Goal: Transaction & Acquisition: Subscribe to service/newsletter

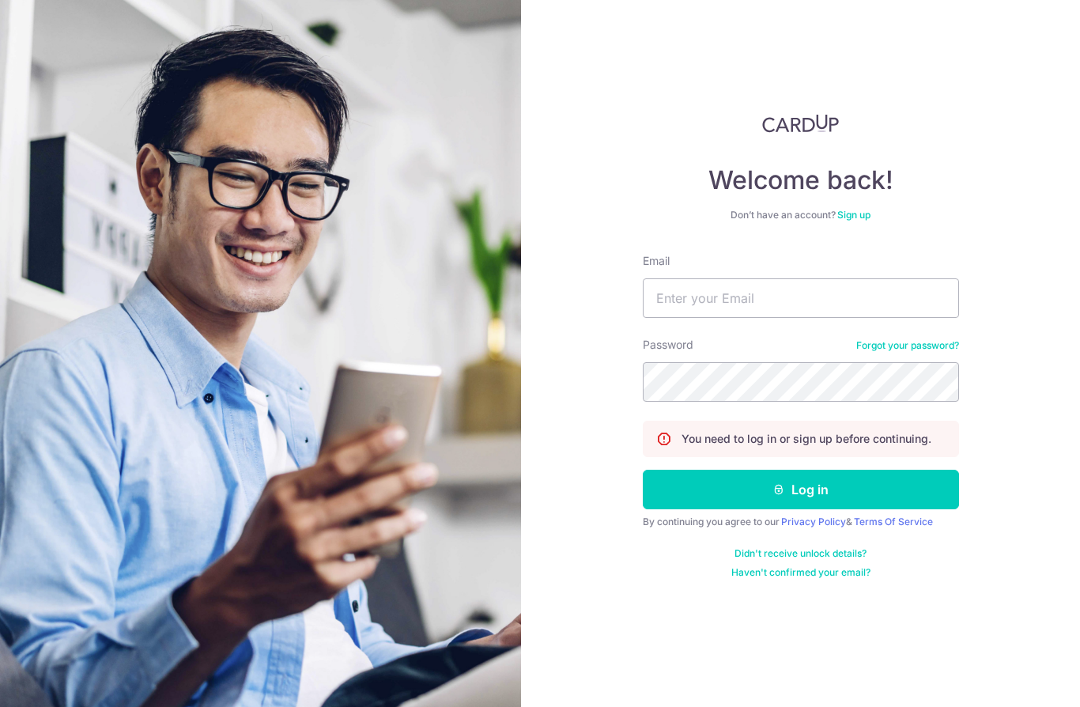
click at [613, 121] on div "Welcome back! Don’t have an account? Sign up Email Password Forgot your passwor…" at bounding box center [800, 353] width 559 height 707
click at [768, 287] on input "Email" at bounding box center [801, 298] width 316 height 40
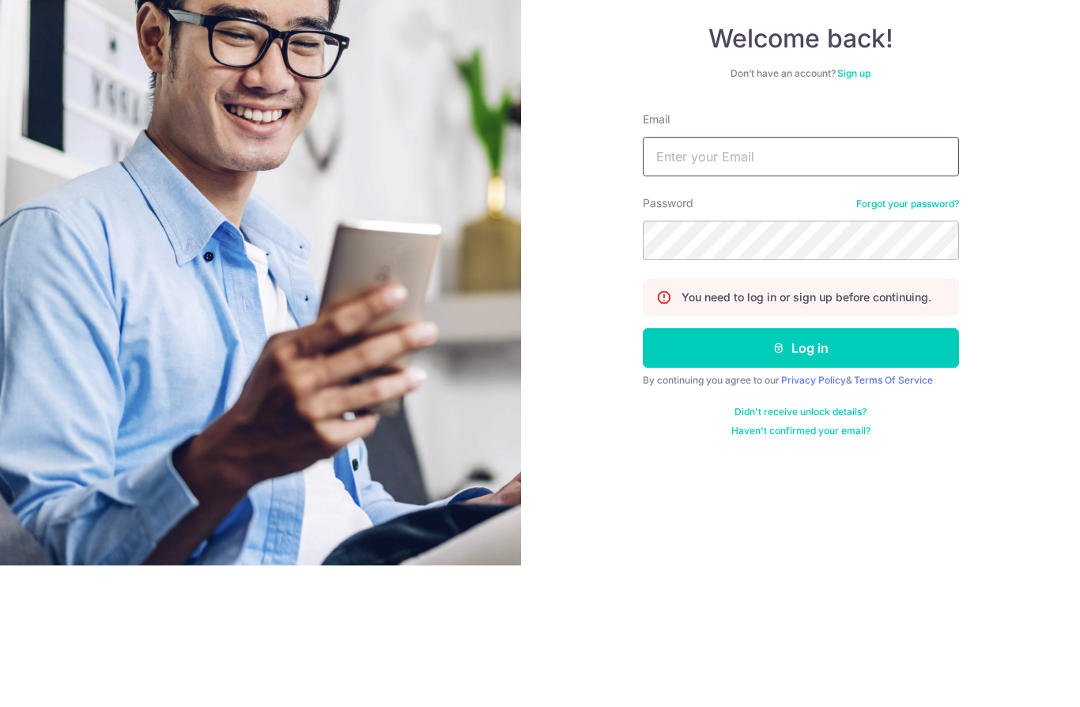
type input "[EMAIL_ADDRESS][DOMAIN_NAME]"
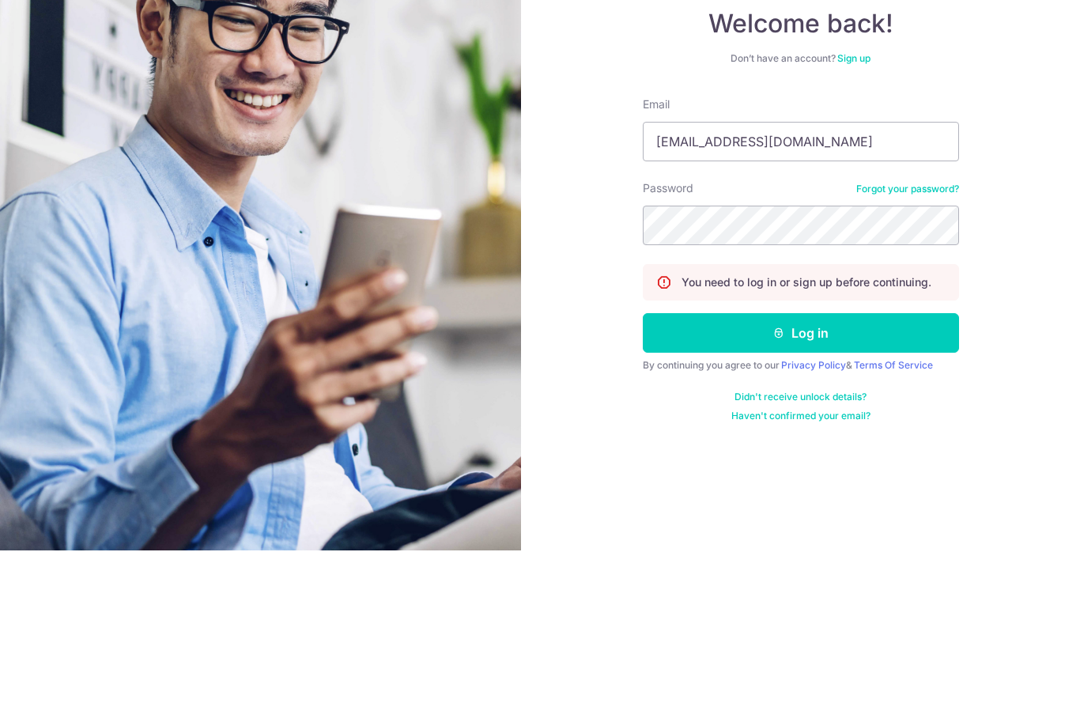
click at [821, 470] on button "Log in" at bounding box center [801, 490] width 316 height 40
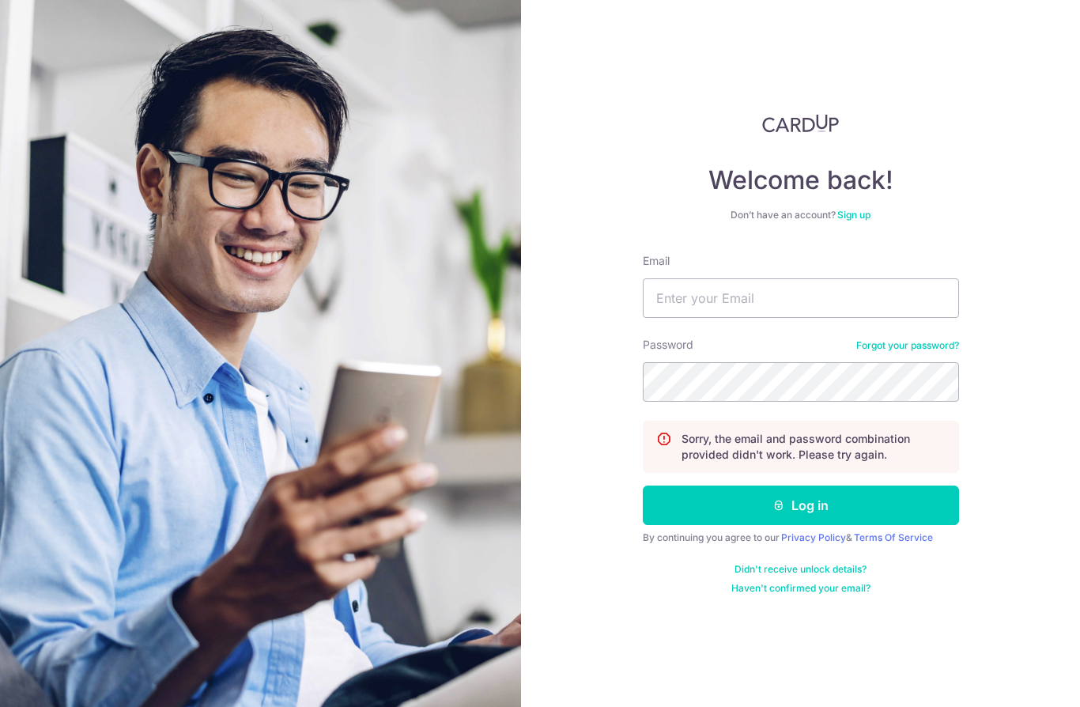
click at [1040, 255] on div "Welcome back! Don’t have an account? Sign up Email Password Forgot your passwor…" at bounding box center [800, 353] width 559 height 707
click at [862, 215] on link "Sign up" at bounding box center [854, 215] width 33 height 12
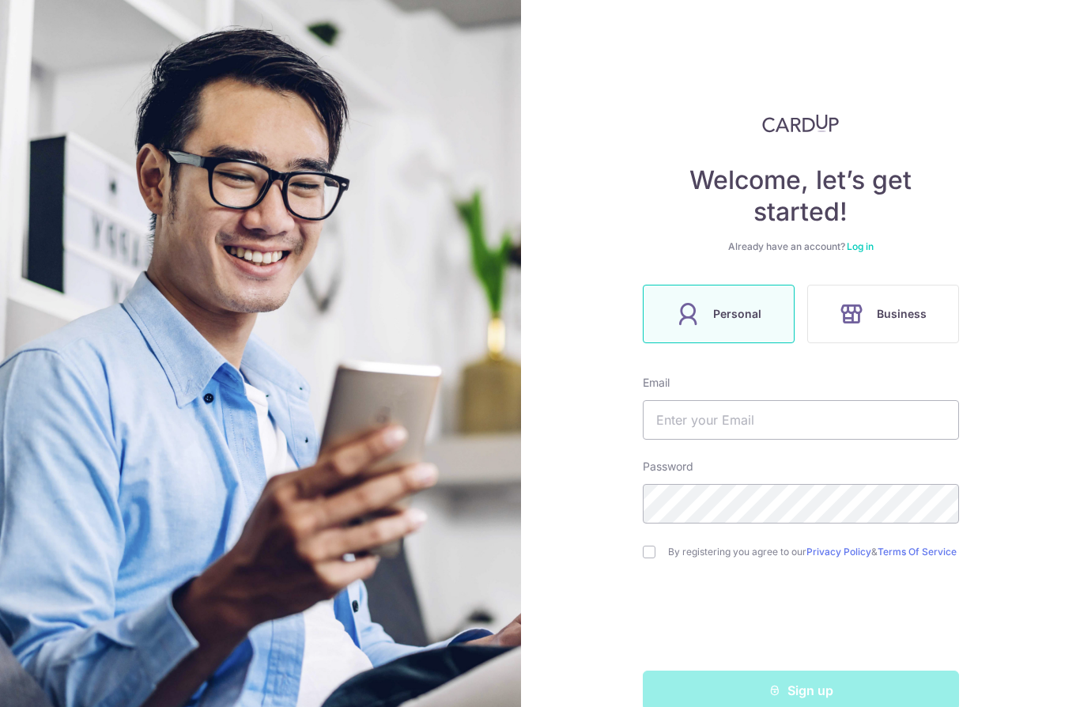
click at [1023, 284] on div "Welcome, let’s get started! Already have an account? Log in Personal Business E…" at bounding box center [800, 353] width 559 height 707
click at [837, 418] on input "text" at bounding box center [801, 420] width 316 height 40
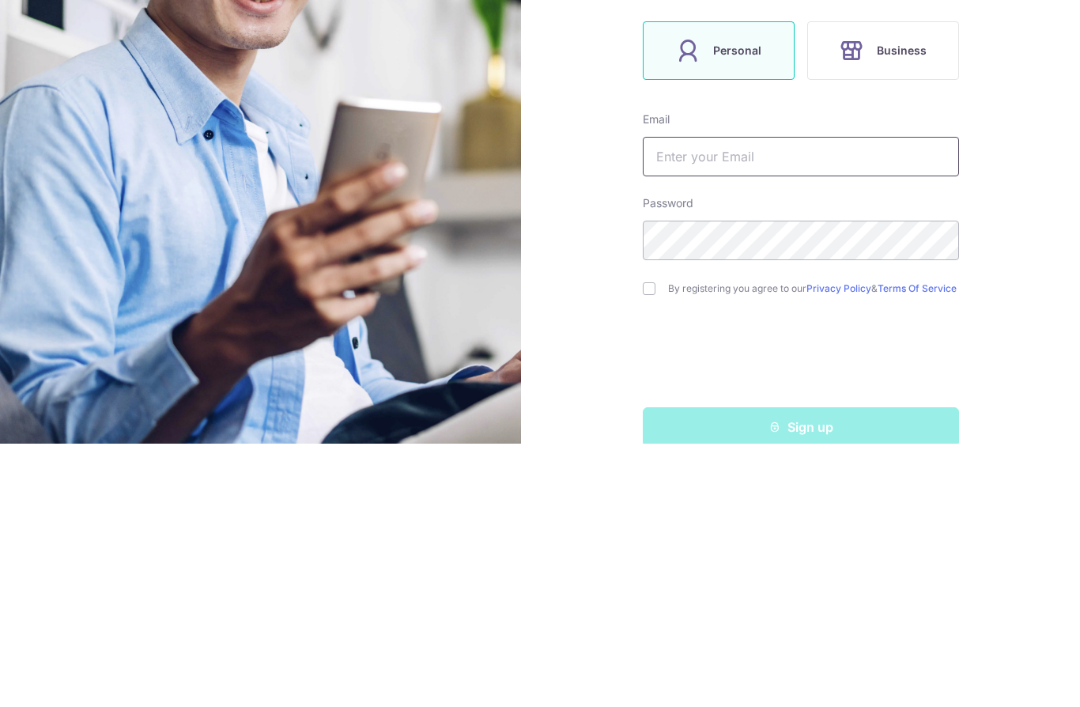
type input "H"
type input "[EMAIL_ADDRESS][DOMAIN_NAME]"
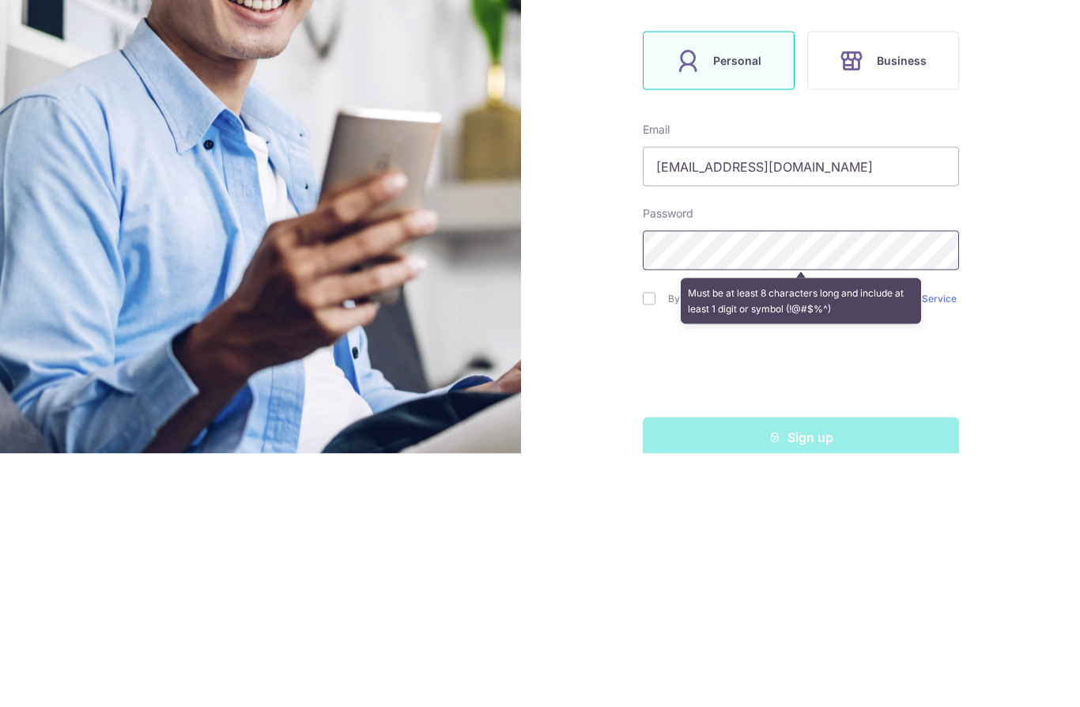
scroll to position [69, 0]
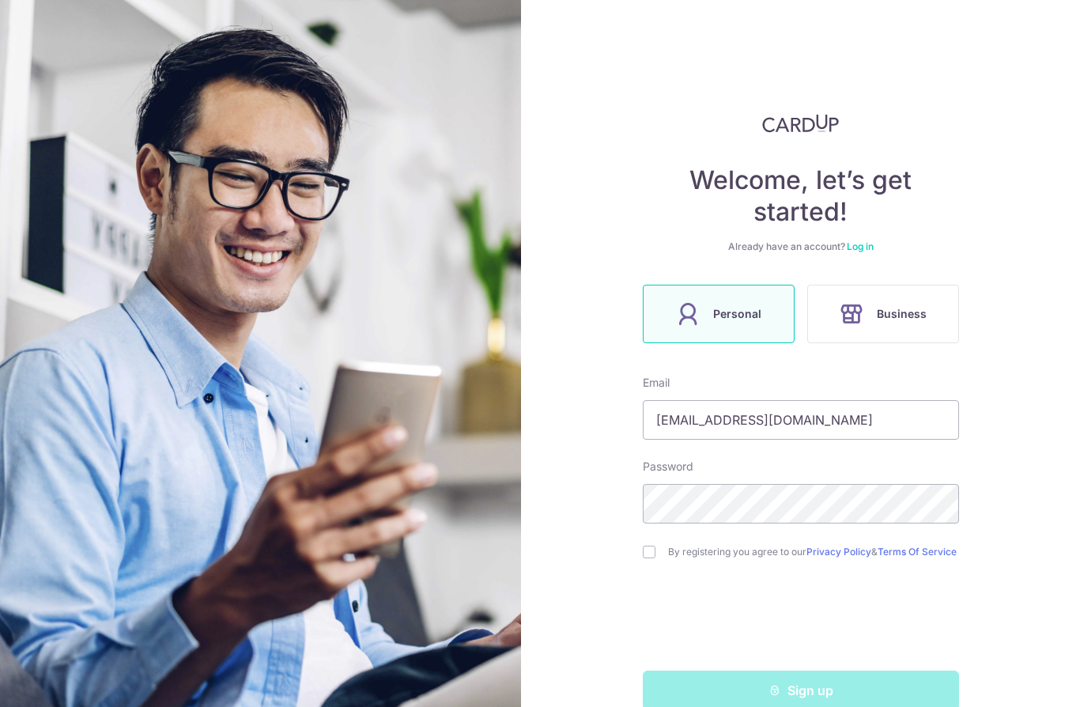
click at [845, 671] on div "Sign up" at bounding box center [800, 691] width 335 height 40
click at [823, 671] on div "Sign up" at bounding box center [800, 691] width 335 height 40
click at [840, 671] on div "Sign up" at bounding box center [800, 691] width 335 height 40
click at [834, 671] on div "Sign up" at bounding box center [800, 691] width 335 height 40
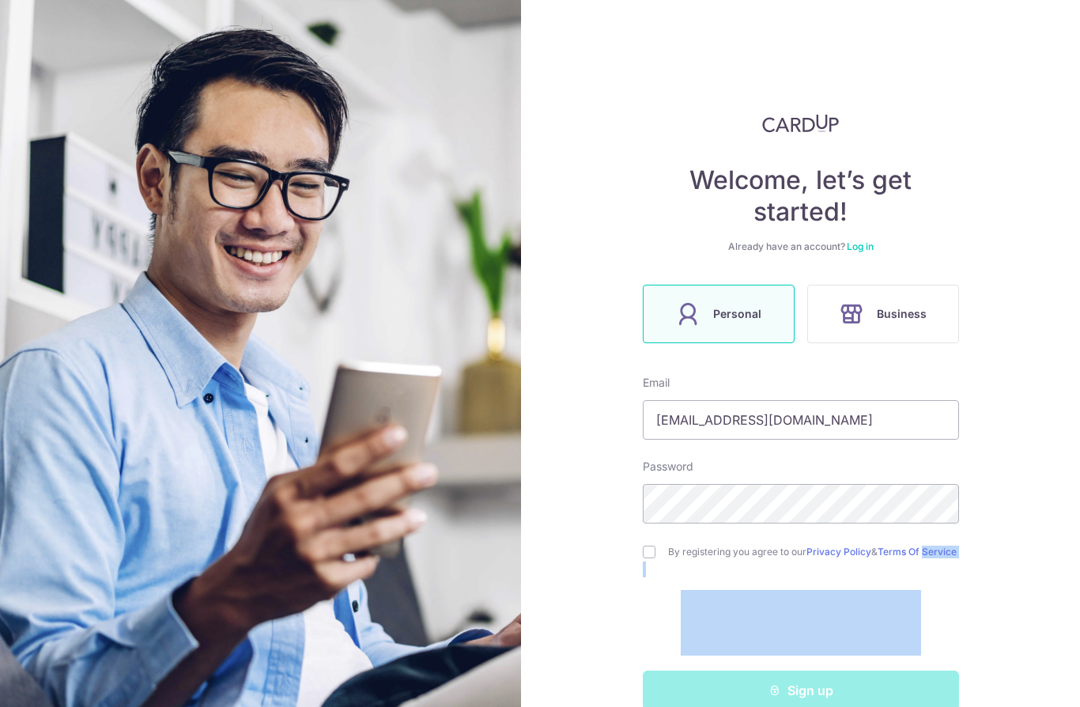
click at [853, 671] on div "Sign up" at bounding box center [800, 691] width 335 height 40
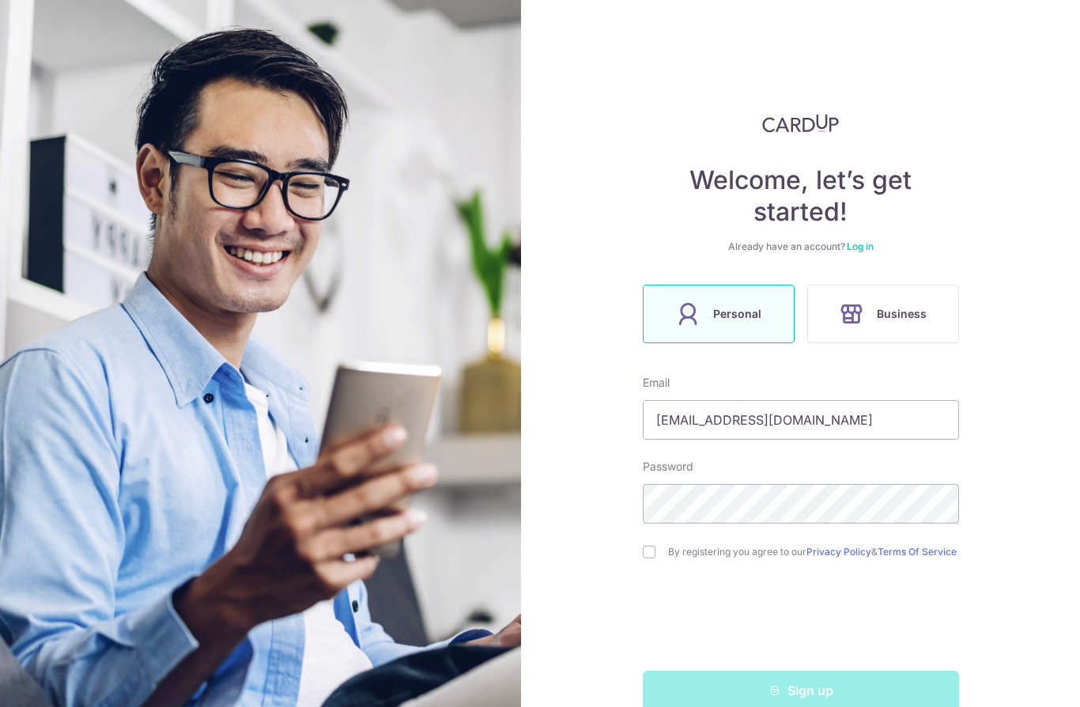
click at [654, 546] on input "checkbox" at bounding box center [649, 552] width 13 height 13
checkbox input "true"
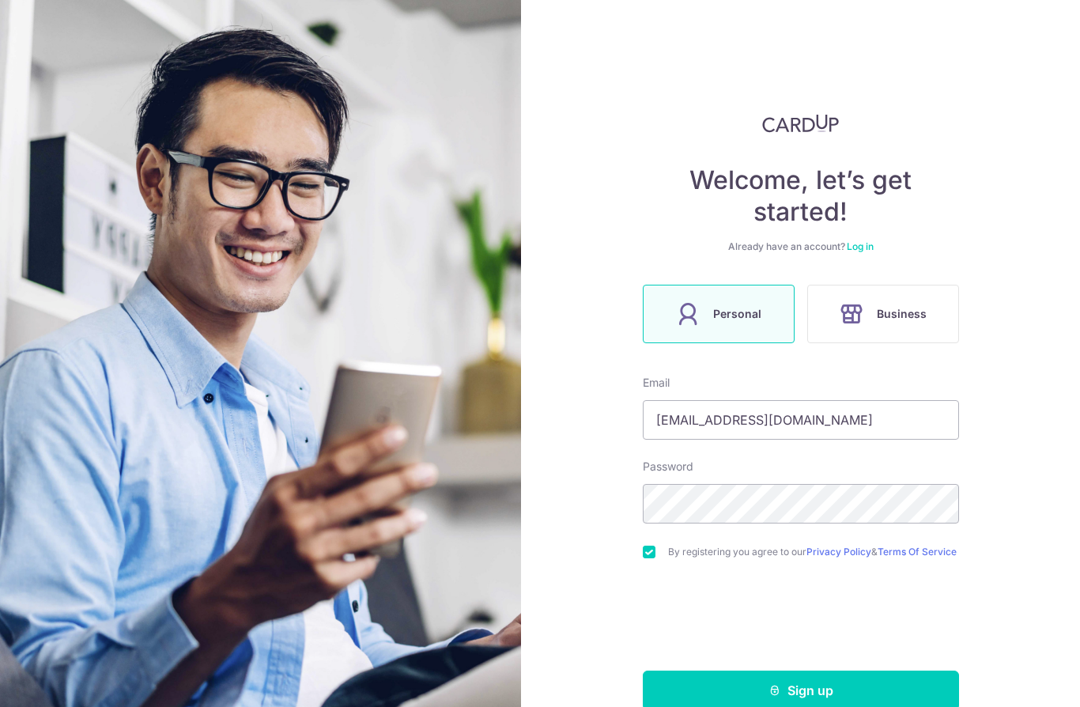
click at [819, 671] on button "Sign up" at bounding box center [801, 691] width 316 height 40
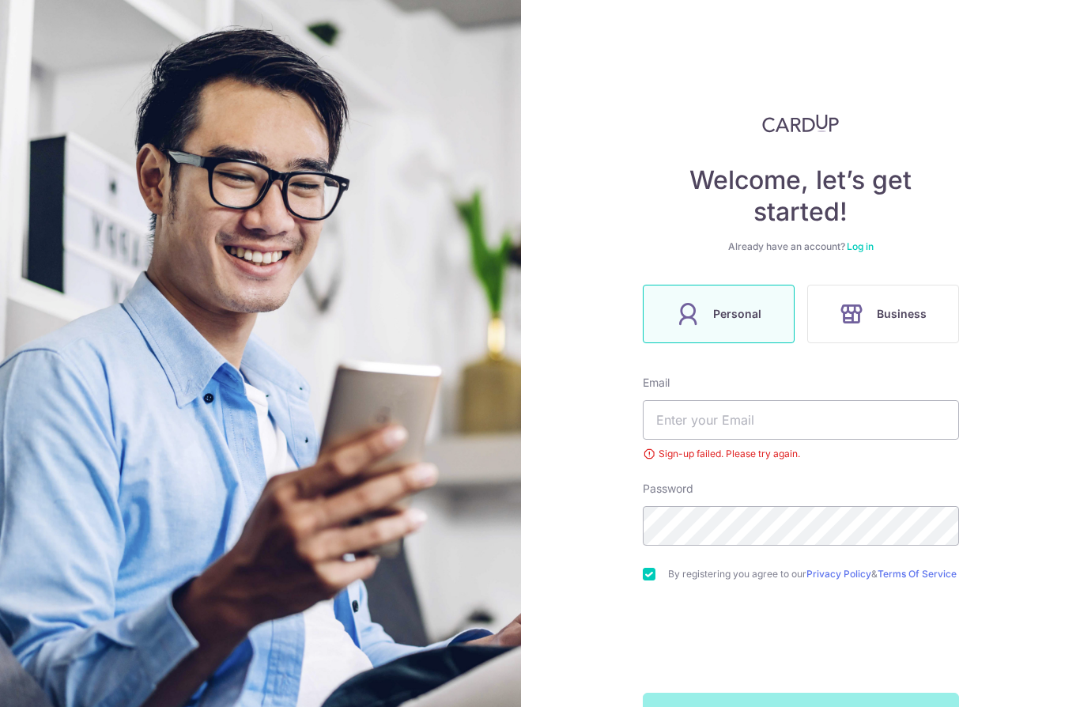
click at [849, 693] on div "Sign up" at bounding box center [800, 713] width 335 height 40
click at [807, 400] on input "text" at bounding box center [801, 420] width 316 height 40
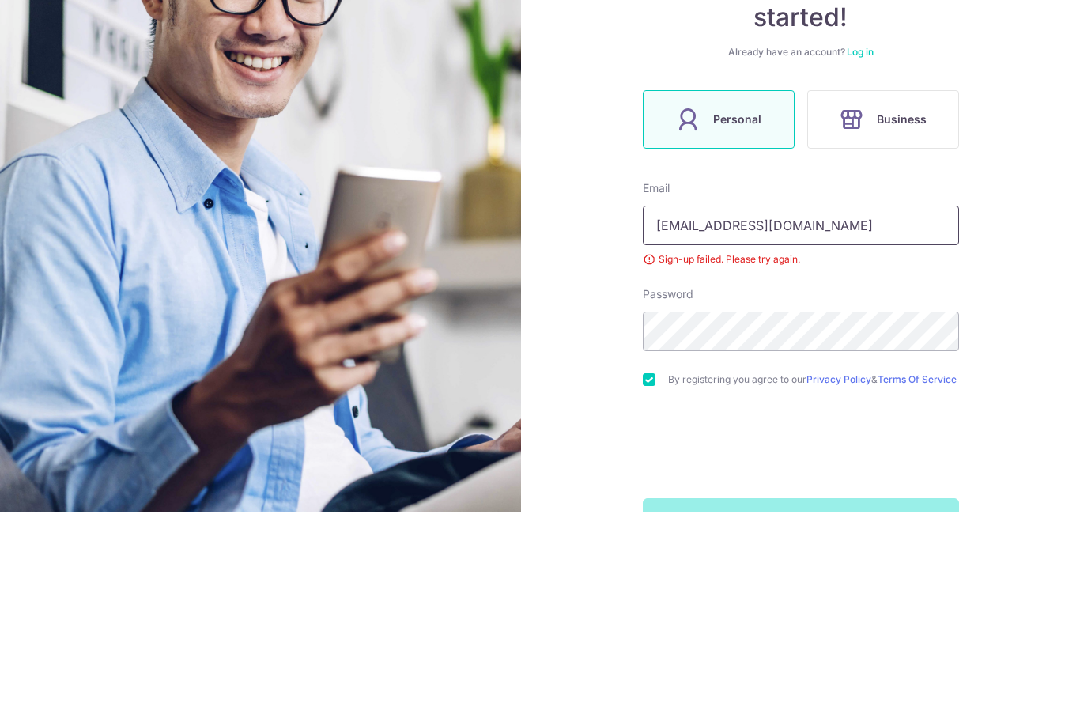
type input "[EMAIL_ADDRESS][DOMAIN_NAME]"
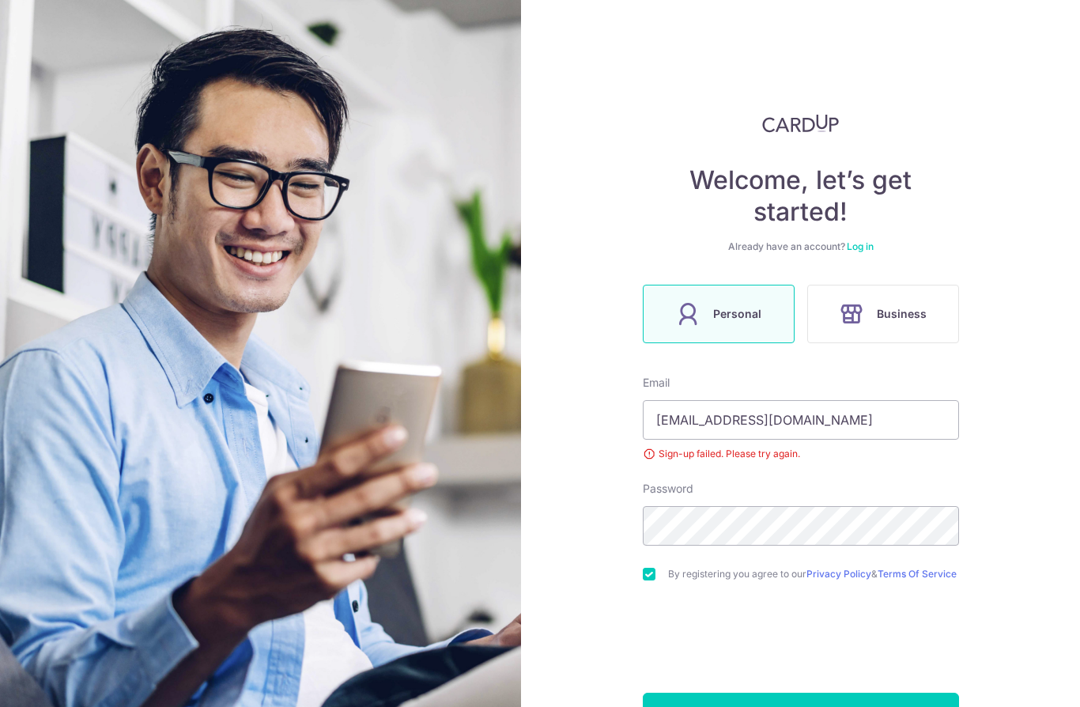
click at [810, 693] on button "Sign up" at bounding box center [801, 713] width 316 height 40
click at [761, 446] on div "Sign-up failed. Please try again." at bounding box center [801, 454] width 316 height 16
click at [768, 446] on div "Sign-up failed. Please try again." at bounding box center [801, 454] width 316 height 16
click at [743, 304] on span "Personal" at bounding box center [737, 313] width 48 height 19
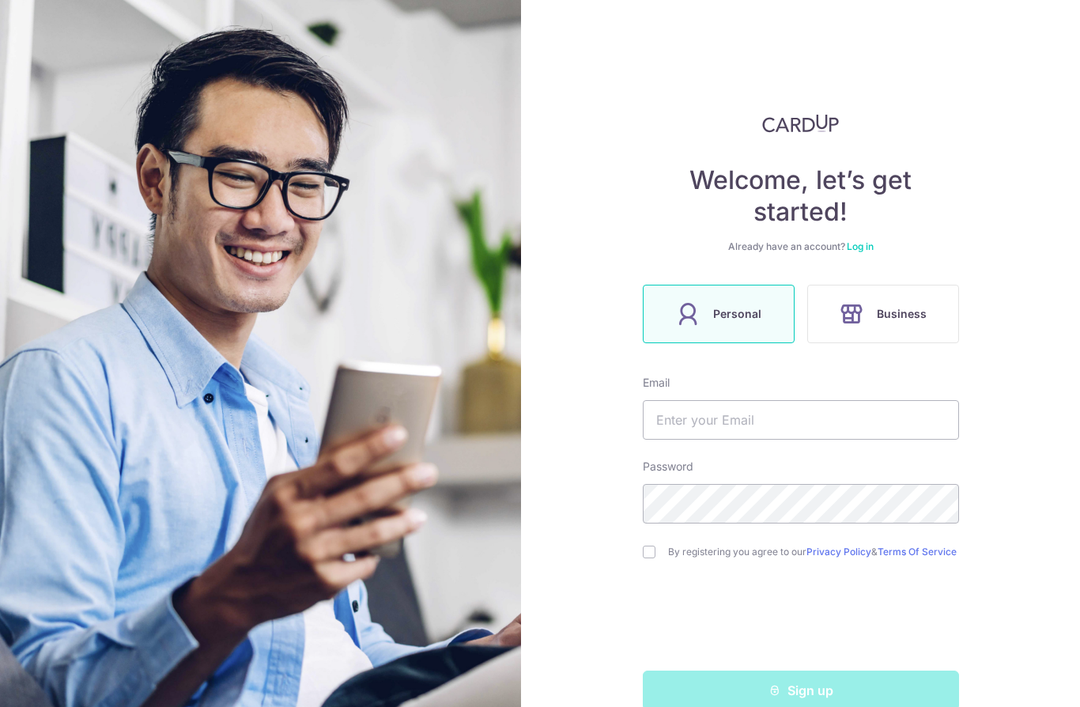
click at [891, 311] on span "Business" at bounding box center [902, 313] width 50 height 19
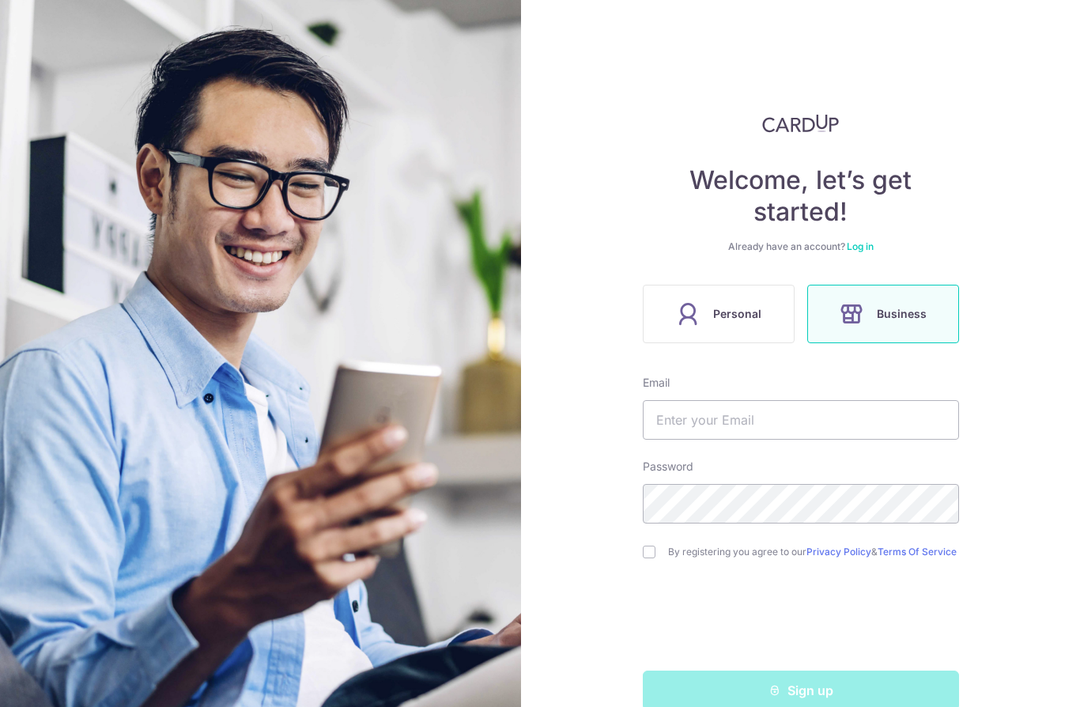
click at [732, 328] on label "Personal" at bounding box center [719, 314] width 152 height 59
